Goal: Find specific page/section: Find specific page/section

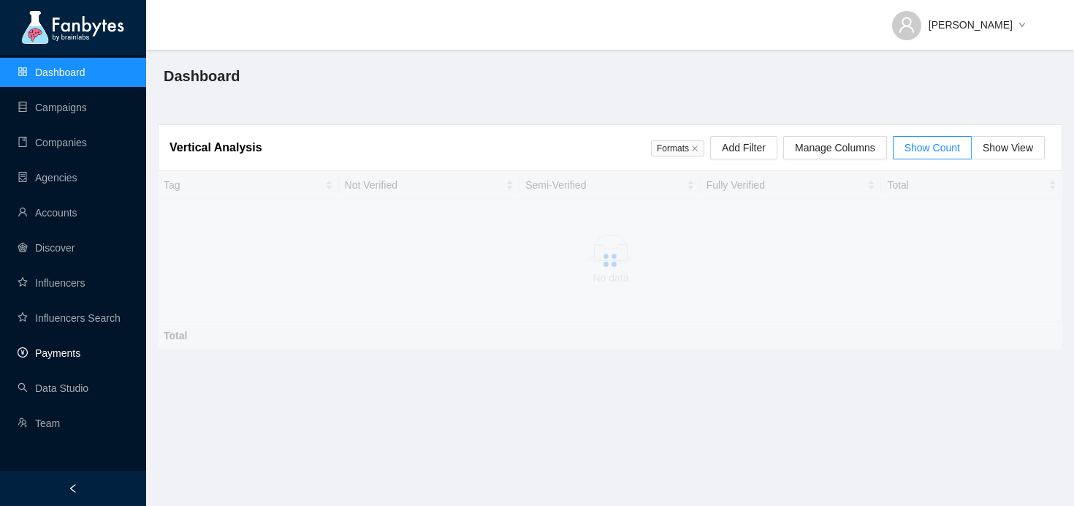
click at [80, 349] on link "Payments" at bounding box center [49, 353] width 63 height 12
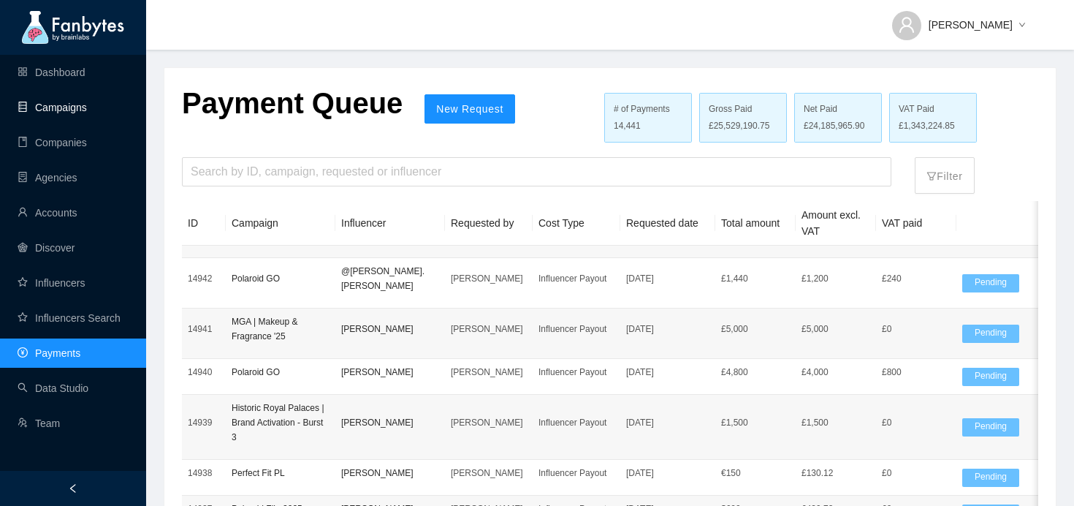
click at [87, 104] on link "Campaigns" at bounding box center [52, 108] width 69 height 12
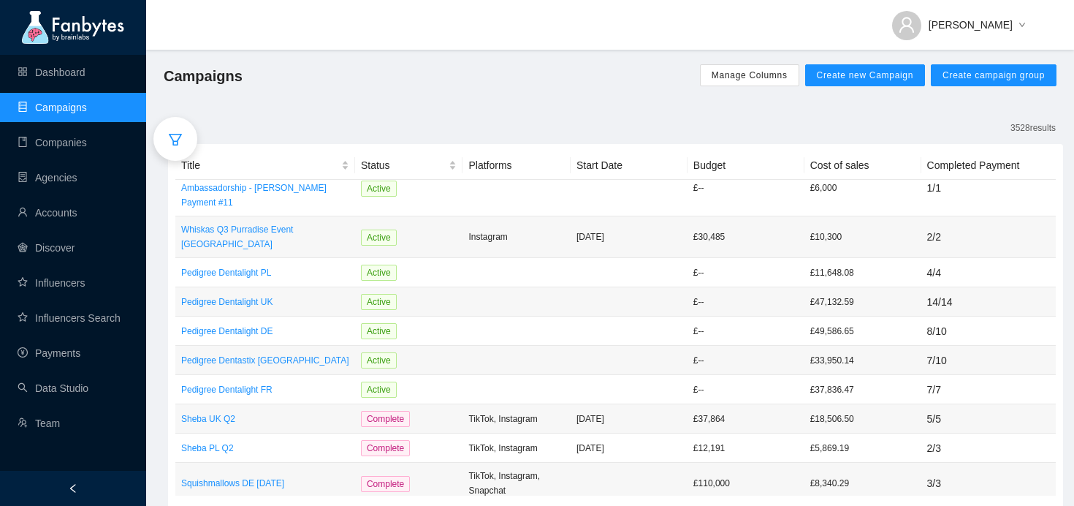
scroll to position [324, 0]
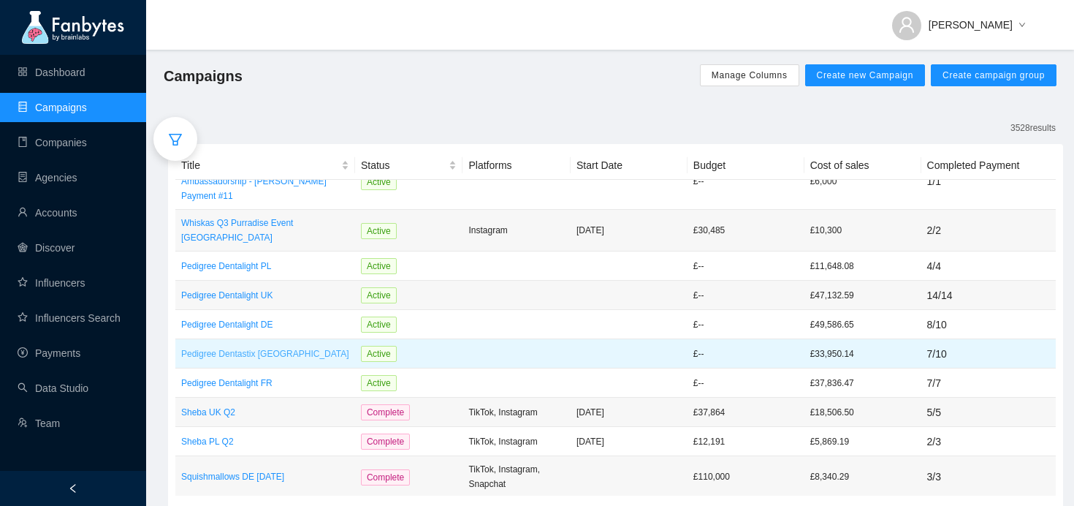
click at [289, 346] on p "Pedigree Dentastix [GEOGRAPHIC_DATA]" at bounding box center [265, 353] width 168 height 15
